Goal: Transaction & Acquisition: Purchase product/service

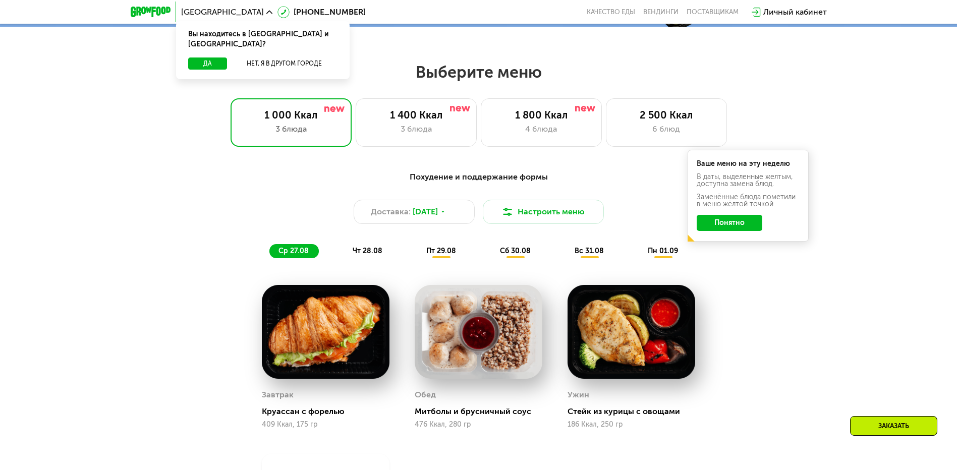
scroll to position [505, 0]
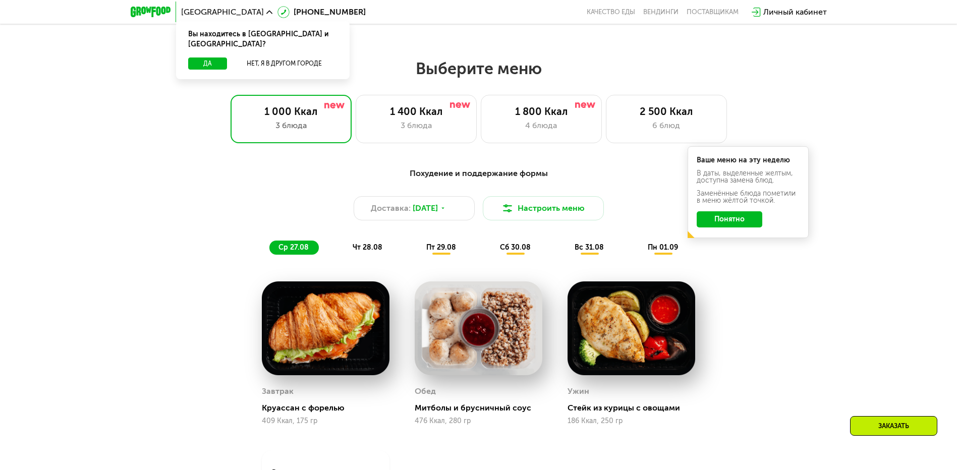
click at [176, 190] on div "Похудение и поддержание формы Доставка: [DATE] Настроить меню ср 27.08 чт 28.08…" at bounding box center [479, 211] width 610 height 99
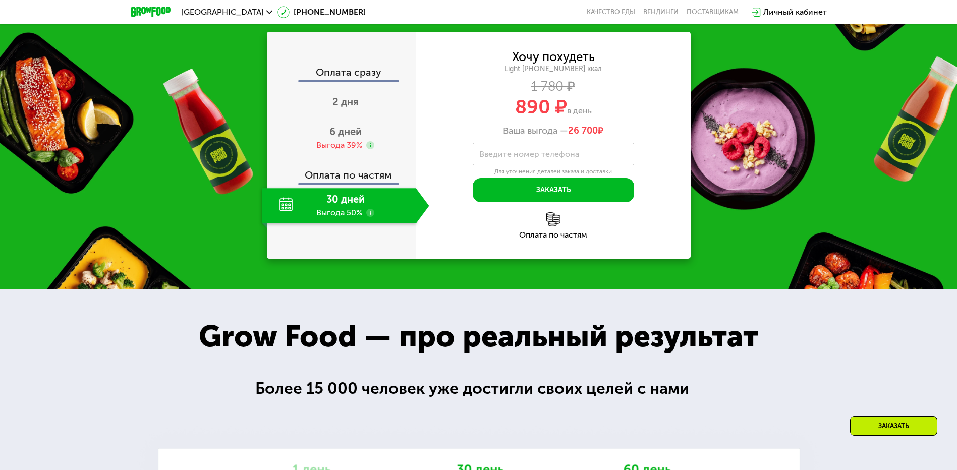
scroll to position [1009, 0]
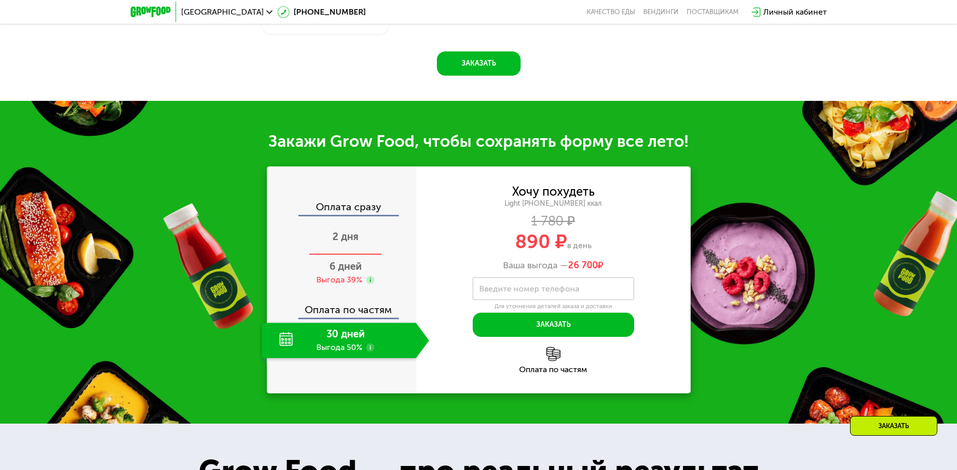
click at [350, 241] on span "2 дня" at bounding box center [346, 237] width 26 height 12
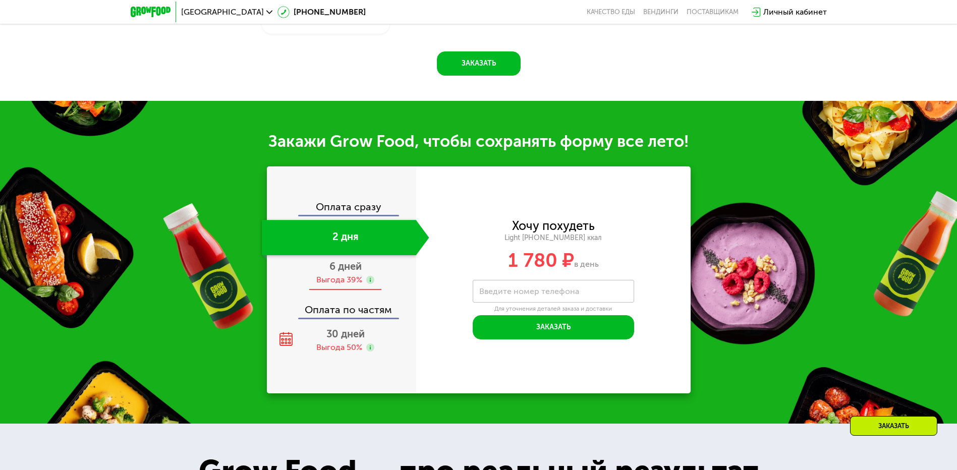
click at [340, 271] on span "6 дней" at bounding box center [346, 266] width 32 height 12
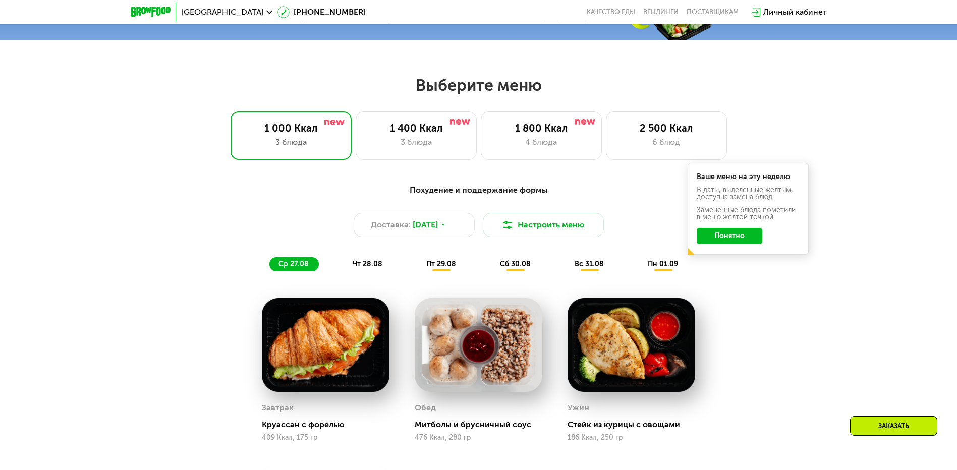
scroll to position [487, 0]
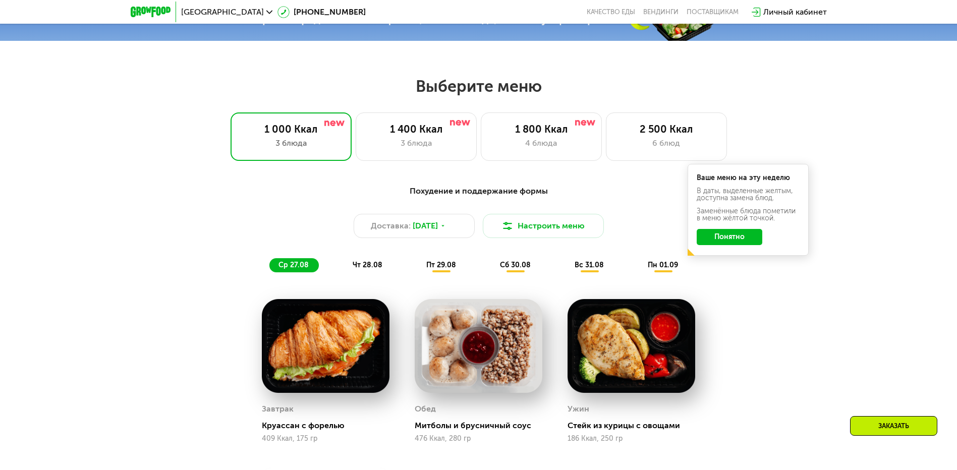
click at [417, 267] on div "чт 28.08" at bounding box center [441, 265] width 49 height 14
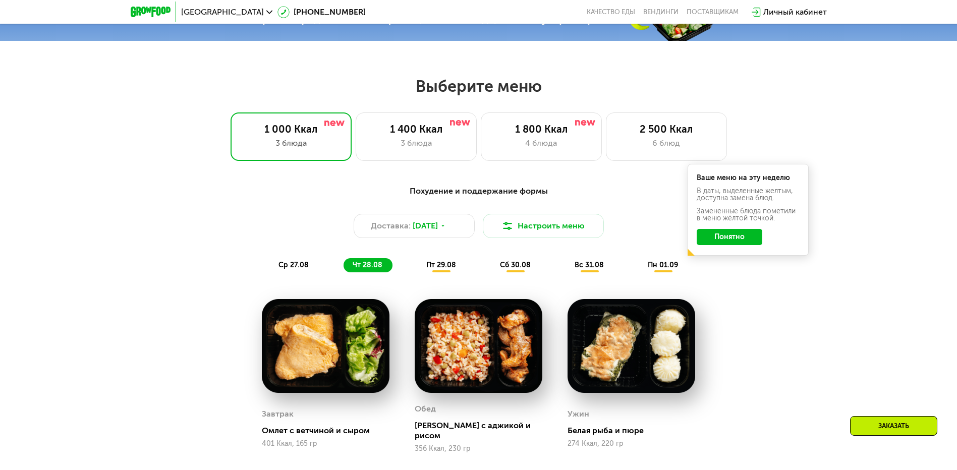
click at [441, 269] on span "пт 29.08" at bounding box center [441, 265] width 30 height 9
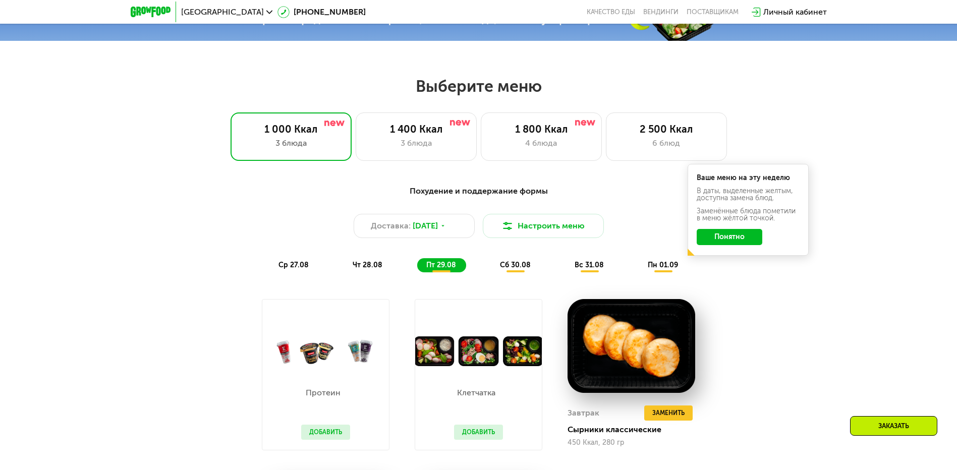
click at [520, 269] on span "сб 30.08" at bounding box center [515, 265] width 31 height 9
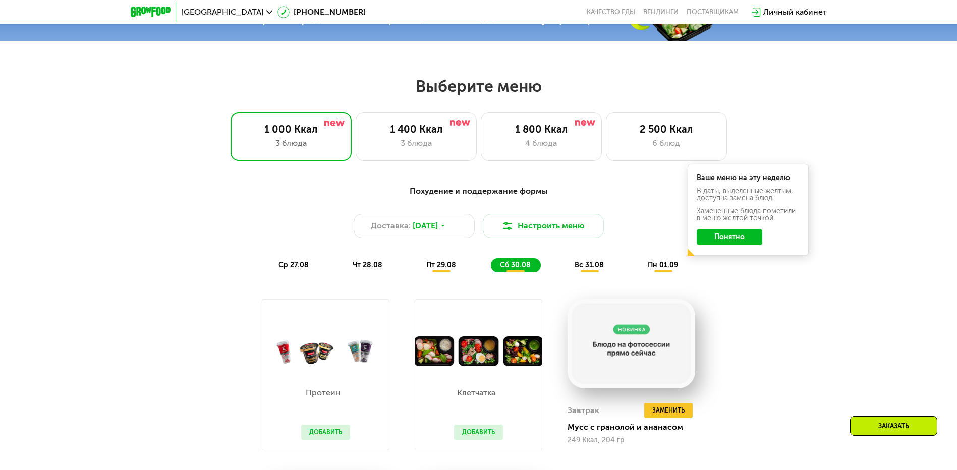
click at [588, 266] on span "вс 31.08" at bounding box center [589, 265] width 29 height 9
click at [650, 266] on span "пн 01.09" at bounding box center [663, 265] width 30 height 9
click at [442, 266] on span "пт 29.08" at bounding box center [441, 265] width 30 height 9
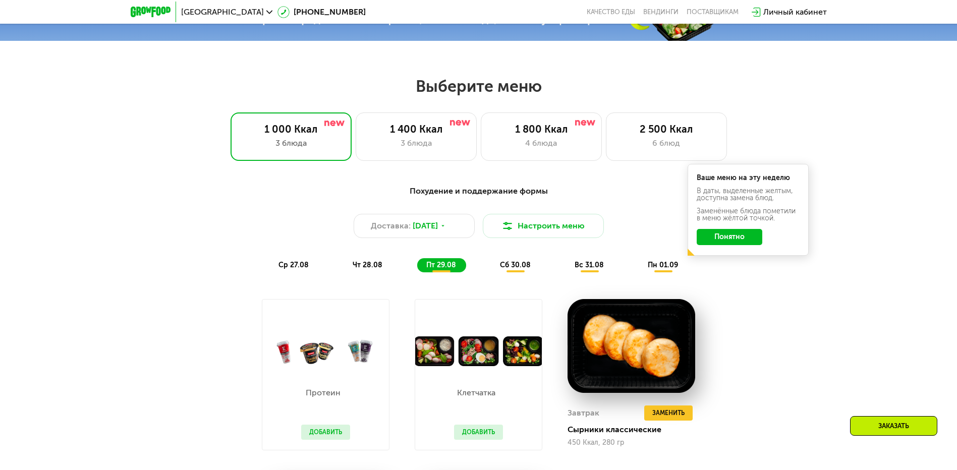
click at [369, 270] on span "чт 28.08" at bounding box center [368, 265] width 30 height 9
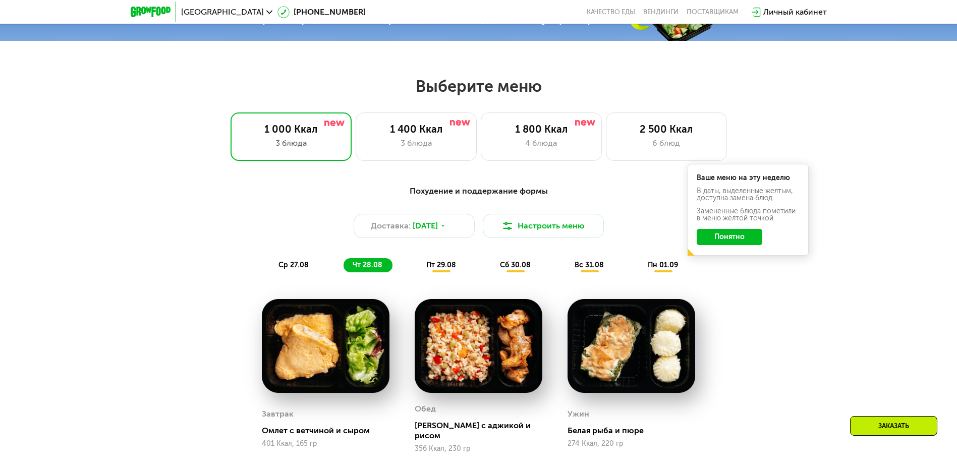
click at [295, 267] on span "ср 27.08" at bounding box center [294, 265] width 30 height 9
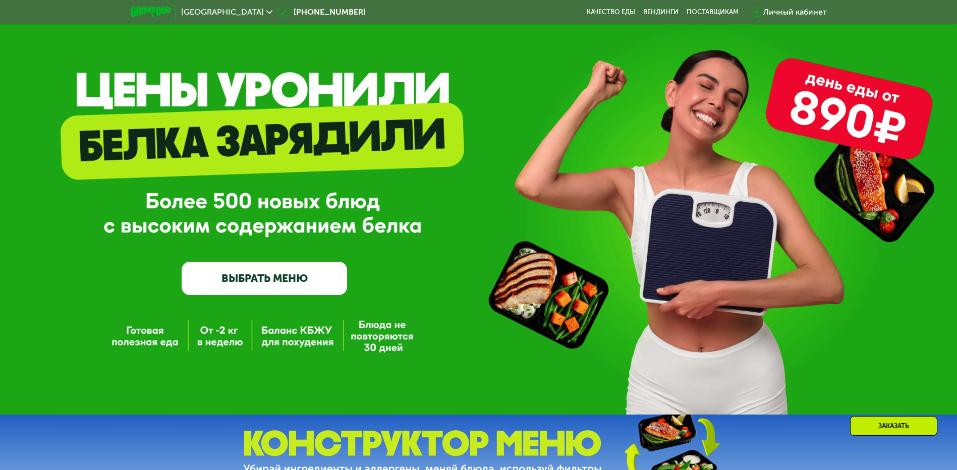
scroll to position [33, 0]
